Goal: Check status: Check status

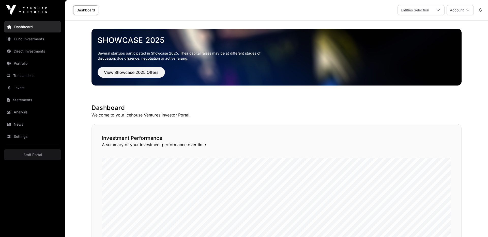
click at [27, 74] on link "Transactions" at bounding box center [32, 75] width 57 height 11
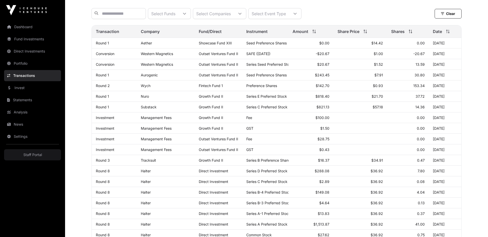
scroll to position [23, 0]
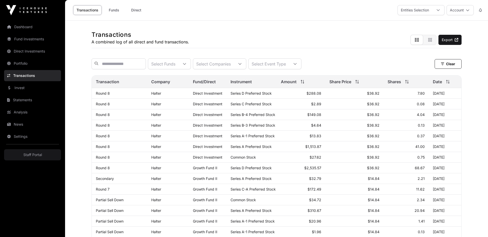
click at [165, 63] on div "Select Funds" at bounding box center [163, 64] width 30 height 10
click at [224, 64] on div "Select Companies" at bounding box center [213, 64] width 41 height 10
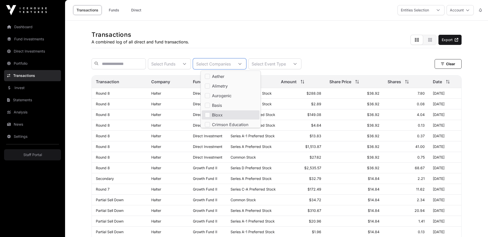
scroll to position [2, 0]
click at [135, 52] on div "Transactions A combined log of all direct and fund transactions. Export Select …" at bounding box center [276, 161] width 391 height 281
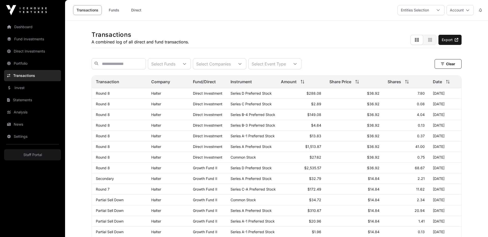
click at [207, 26] on div "Transactions A combined log of all direct and fund transactions. Export" at bounding box center [277, 35] width 370 height 28
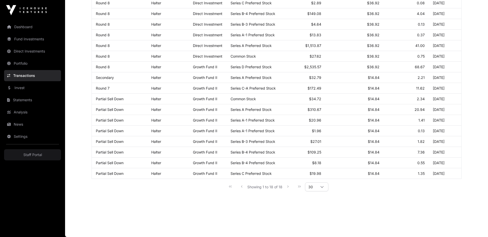
scroll to position [0, 0]
